Goal: Task Accomplishment & Management: Manage account settings

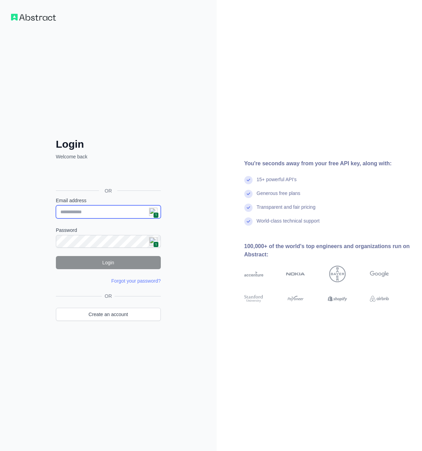
type input "**********"
click at [109, 263] on button "Login" at bounding box center [108, 262] width 105 height 13
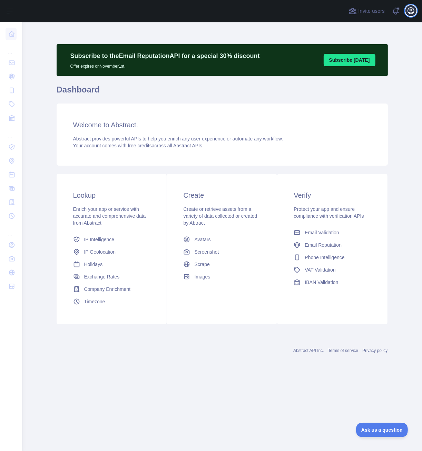
click at [411, 11] on icon "button" at bounding box center [411, 11] width 6 height 6
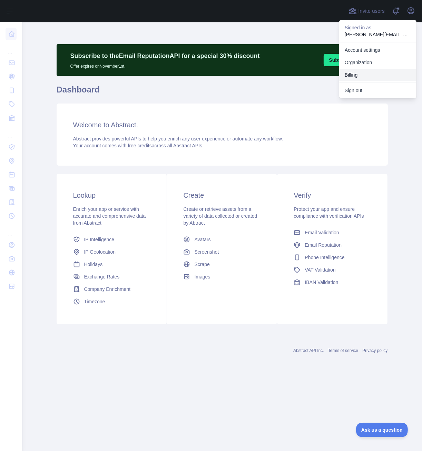
click at [358, 74] on button "Billing" at bounding box center [377, 75] width 77 height 12
